Goal: Task Accomplishment & Management: Complete application form

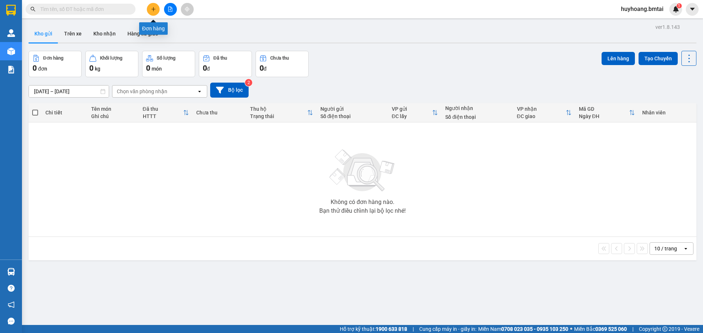
click at [150, 12] on button at bounding box center [153, 9] width 13 height 13
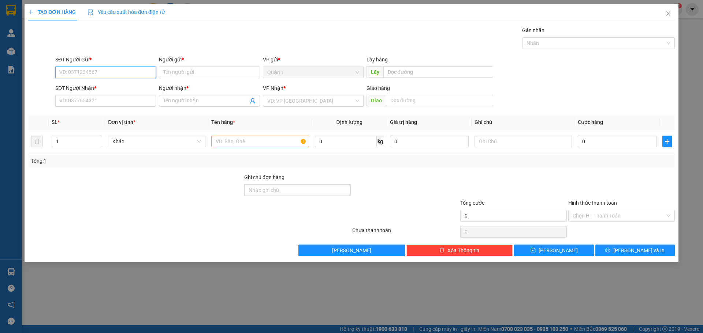
click at [126, 76] on input "SĐT Người Gửi *" at bounding box center [105, 73] width 101 height 12
type input "0944777705"
click at [213, 80] on div "Người gửi * Tên người gửi" at bounding box center [209, 69] width 101 height 26
click at [219, 73] on input "Người gửi *" at bounding box center [209, 73] width 101 height 12
type input "a"
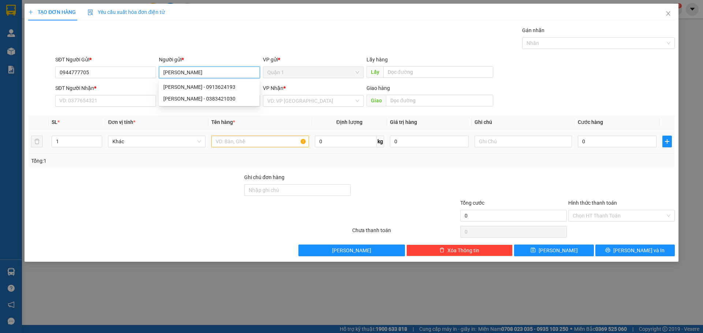
type input "[PERSON_NAME]"
click at [311, 148] on td at bounding box center [259, 142] width 103 height 25
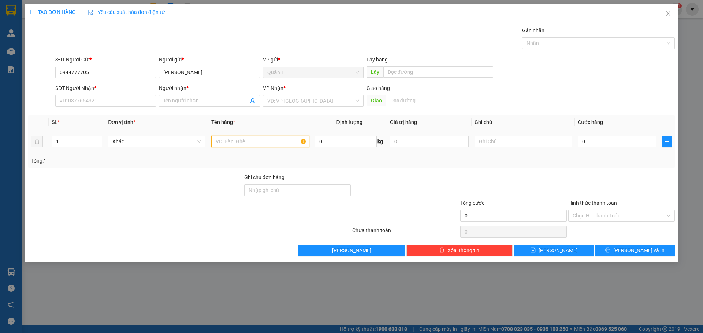
click at [296, 141] on input "text" at bounding box center [259, 142] width 97 height 12
type input "Loa Kéo"
drag, startPoint x: 388, startPoint y: 159, endPoint x: 347, endPoint y: 127, distance: 52.0
click at [384, 154] on div "Tổng: 1" at bounding box center [351, 161] width 646 height 14
click at [292, 100] on input "search" at bounding box center [310, 101] width 87 height 11
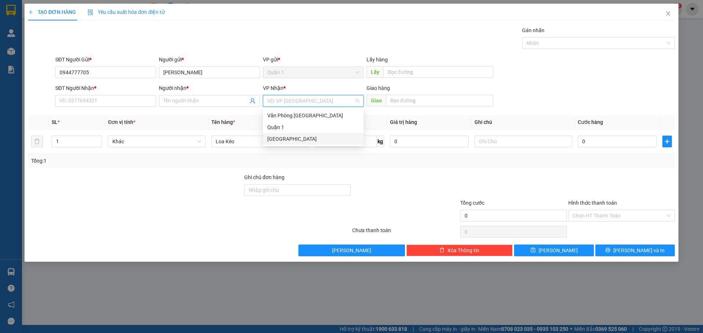
click at [288, 138] on div "[GEOGRAPHIC_DATA]" at bounding box center [313, 139] width 92 height 8
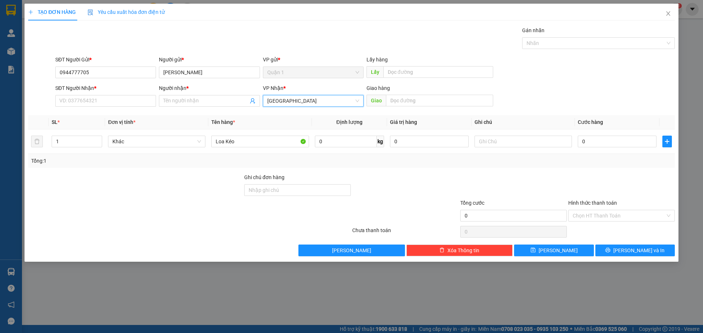
click at [410, 173] on div at bounding box center [405, 186] width 108 height 26
click at [116, 100] on input "SĐT Người Nhận *" at bounding box center [105, 101] width 101 height 12
click at [131, 105] on input "SĐT Người Nhận *" at bounding box center [105, 101] width 101 height 12
type input "0905209410"
click at [213, 104] on input "Người nhận *" at bounding box center [205, 101] width 85 height 8
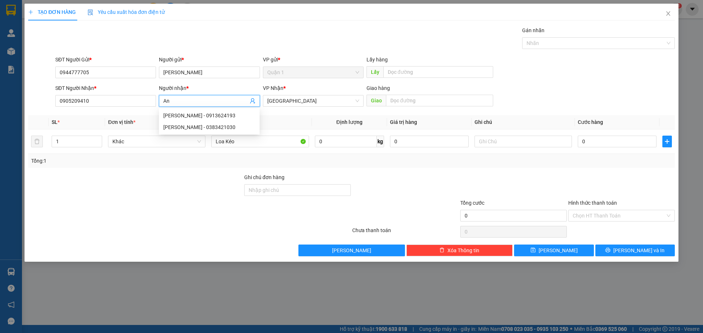
type input "A"
type input "[PERSON_NAME]"
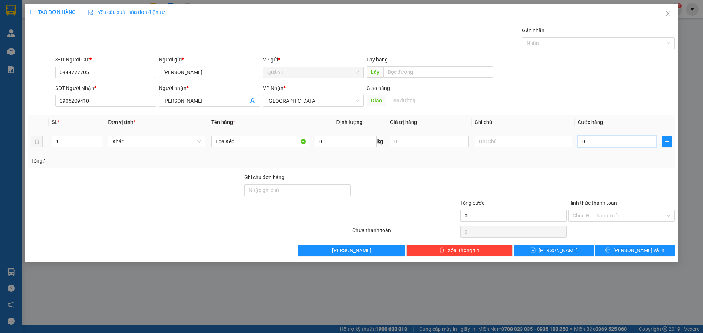
click at [630, 143] on input "0" at bounding box center [617, 142] width 79 height 12
type input "1"
type input "15"
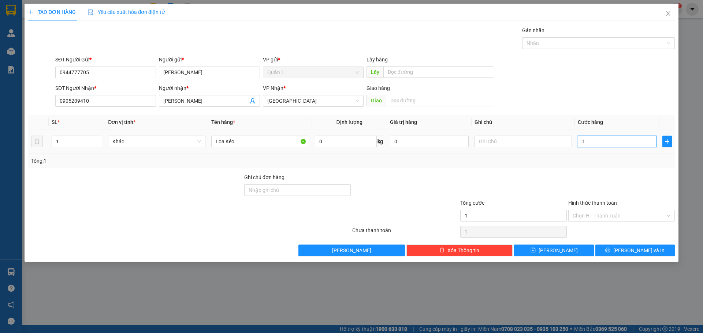
type input "15"
type input "150"
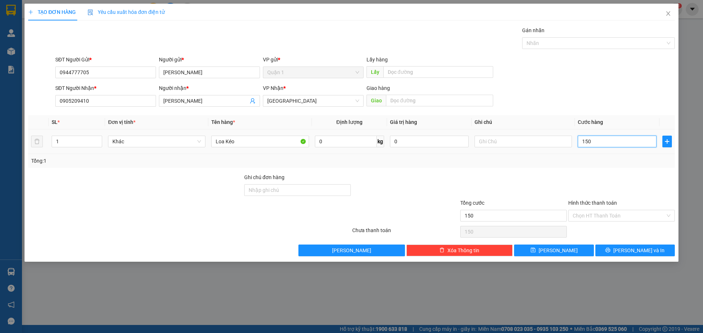
type input "1.500"
type input "15.000"
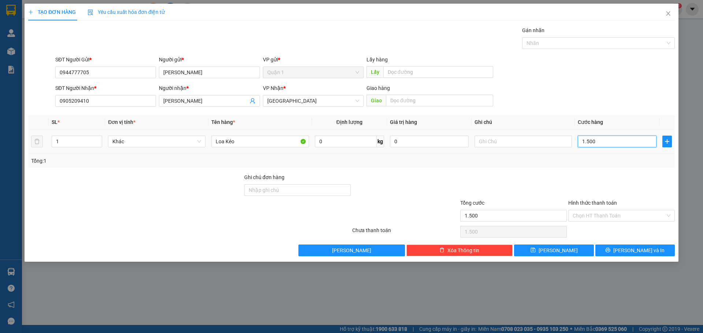
type input "15.000"
type input "150.000"
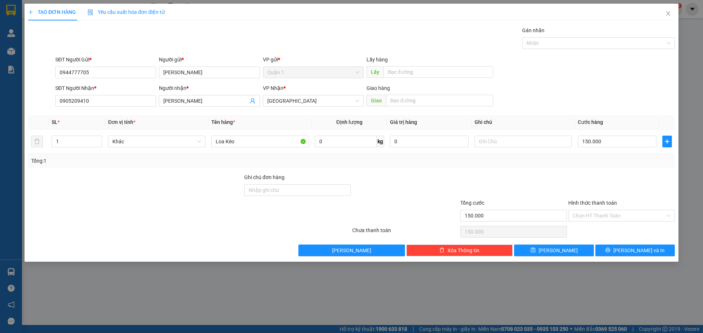
click at [437, 156] on div "Tổng: 1" at bounding box center [351, 161] width 646 height 14
click at [602, 248] on button "[PERSON_NAME] và In" at bounding box center [634, 251] width 79 height 12
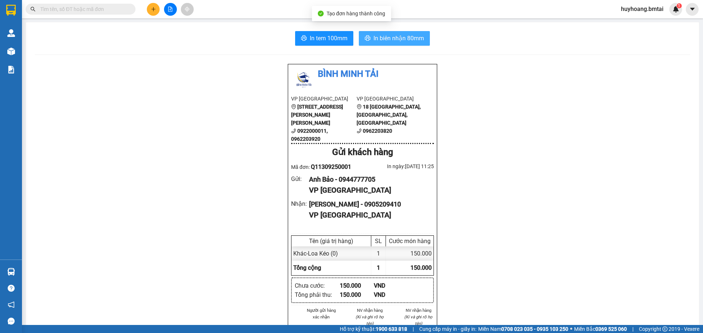
click at [383, 33] on button "In biên nhận 80mm" at bounding box center [394, 38] width 71 height 15
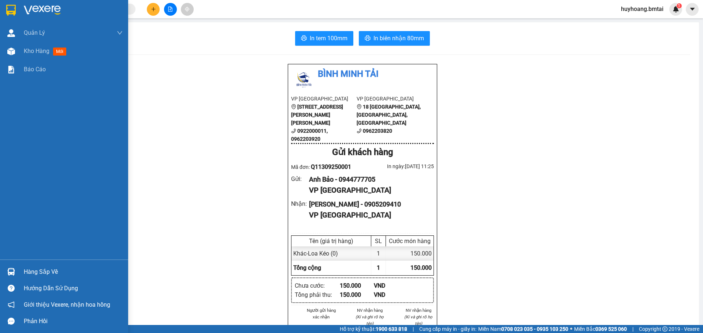
click at [1, 8] on div at bounding box center [64, 12] width 128 height 24
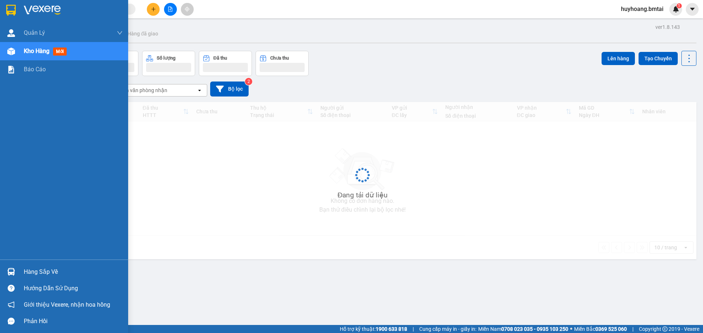
click at [13, 8] on img at bounding box center [11, 10] width 10 height 11
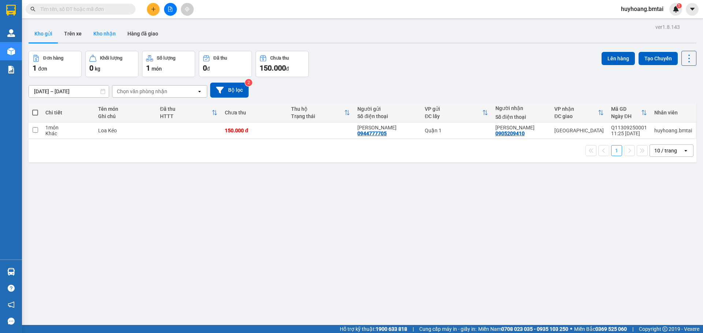
click at [111, 36] on button "Kho nhận" at bounding box center [104, 34] width 34 height 18
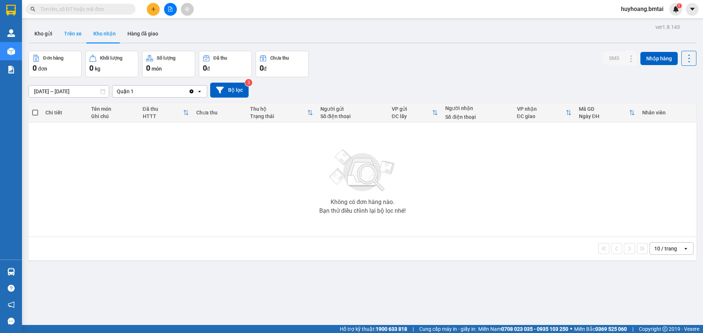
click at [60, 31] on button "Trên xe" at bounding box center [72, 34] width 29 height 18
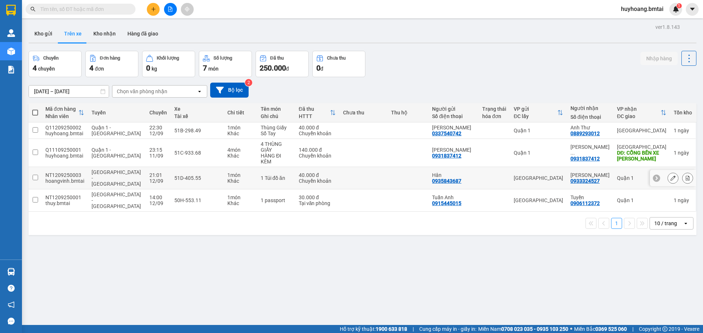
click at [563, 175] on div "[GEOGRAPHIC_DATA]" at bounding box center [537, 178] width 49 height 6
checkbox input "true"
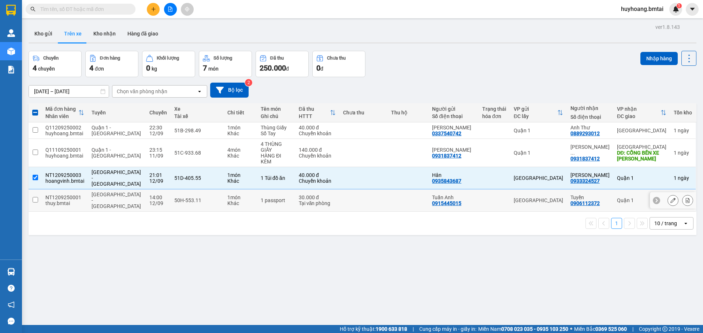
click at [544, 190] on td "[GEOGRAPHIC_DATA]" at bounding box center [538, 201] width 57 height 22
checkbox input "true"
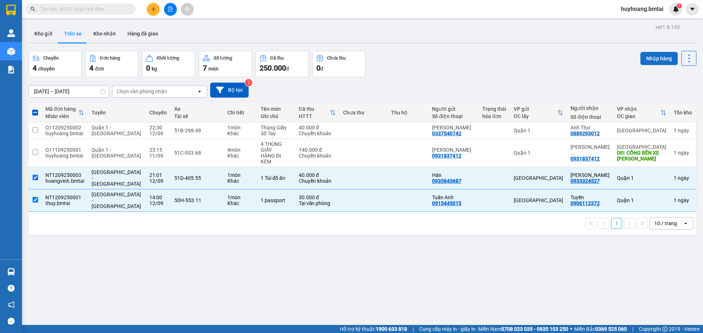
click at [653, 54] on button "Nhập hàng" at bounding box center [658, 58] width 37 height 13
checkbox input "false"
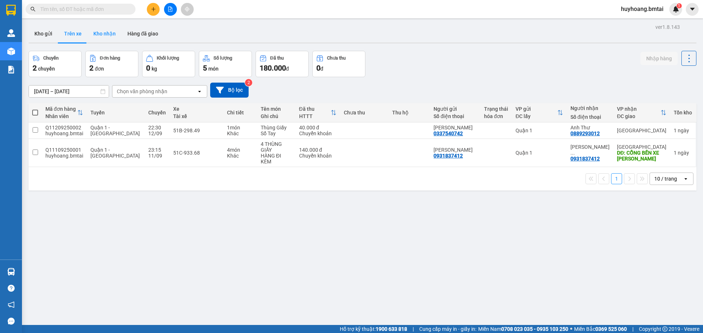
click at [116, 34] on button "Kho nhận" at bounding box center [104, 34] width 34 height 18
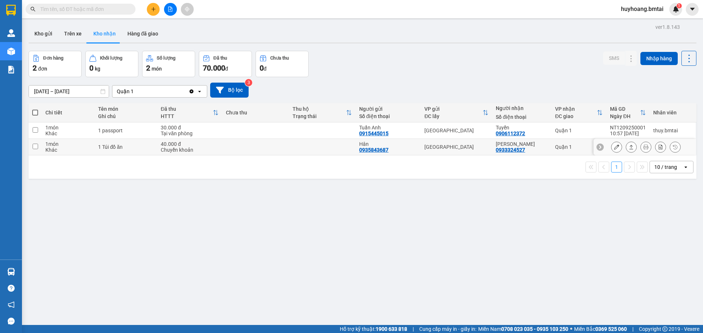
click at [284, 146] on td at bounding box center [255, 147] width 67 height 16
checkbox input "true"
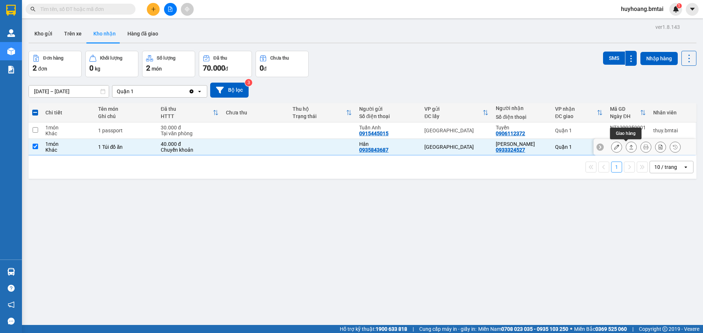
click at [629, 147] on button at bounding box center [631, 147] width 10 height 13
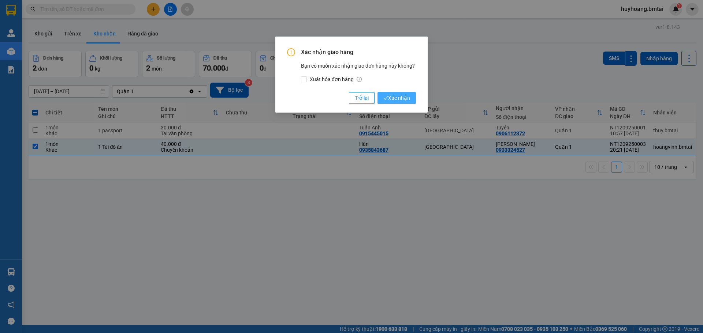
click at [402, 93] on button "Xác nhận" at bounding box center [396, 98] width 38 height 12
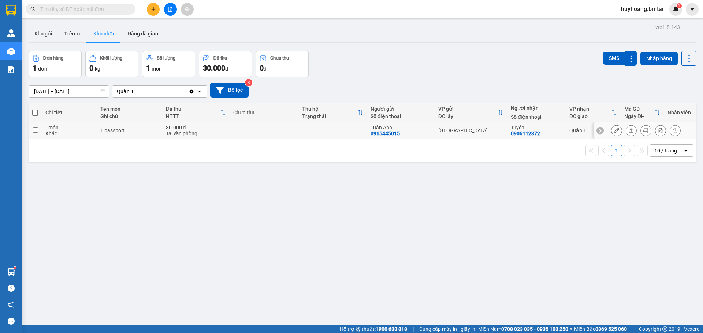
click at [331, 130] on td at bounding box center [332, 131] width 69 height 16
checkbox input "true"
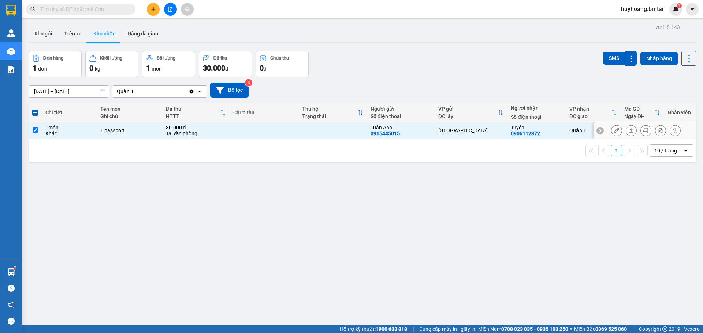
click at [626, 129] on button at bounding box center [631, 130] width 10 height 13
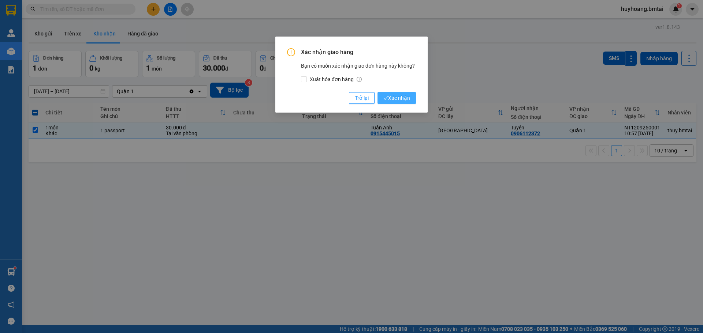
click at [408, 96] on span "Xác nhận" at bounding box center [396, 98] width 27 height 8
